Goal: Transaction & Acquisition: Purchase product/service

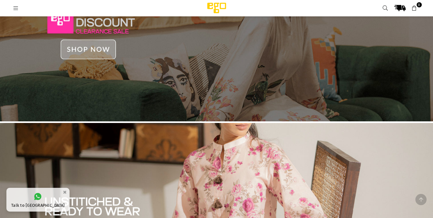
scroll to position [92, 0]
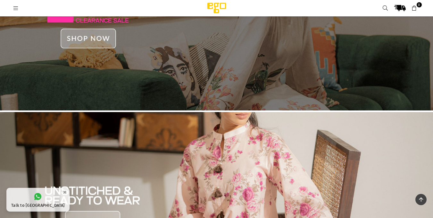
drag, startPoint x: 0, startPoint y: 0, endPoint x: 11, endPoint y: 7, distance: 13.3
click at [11, 7] on link at bounding box center [16, 7] width 12 height 5
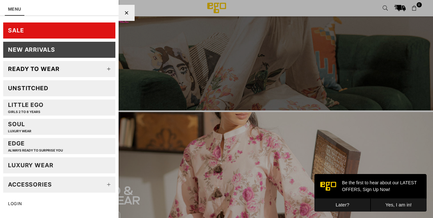
scroll to position [0, 0]
click at [103, 69] on icon at bounding box center [109, 69] width 13 height 13
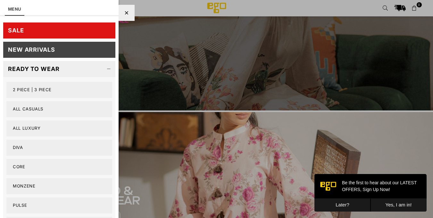
click at [103, 69] on icon at bounding box center [109, 69] width 13 height 13
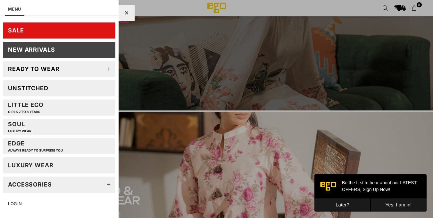
scroll to position [12, 0]
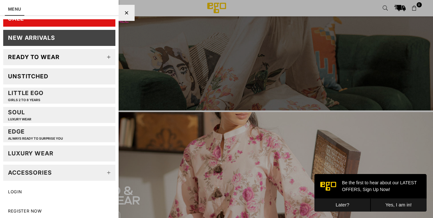
click at [103, 172] on icon at bounding box center [109, 172] width 13 height 13
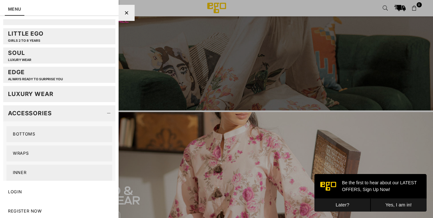
scroll to position [71, 0]
click at [103, 116] on icon at bounding box center [109, 113] width 13 height 13
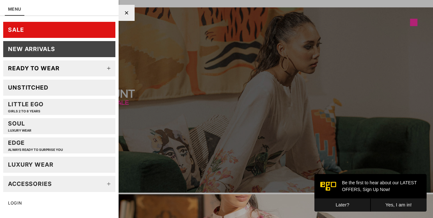
scroll to position [0, 0]
click at [72, 48] on link "New Arrivals" at bounding box center [59, 49] width 112 height 16
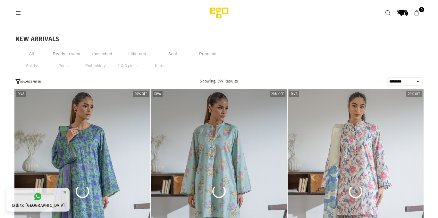
select select "******"
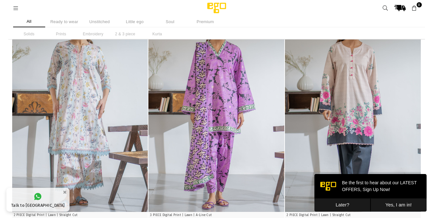
scroll to position [266, 0]
click at [209, 25] on li "Premium" at bounding box center [205, 21] width 32 height 11
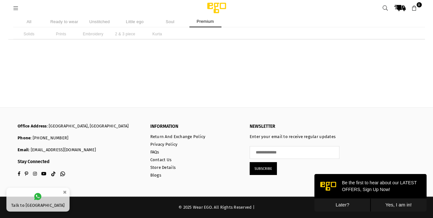
scroll to position [413, 0]
